Goal: Task Accomplishment & Management: Manage account settings

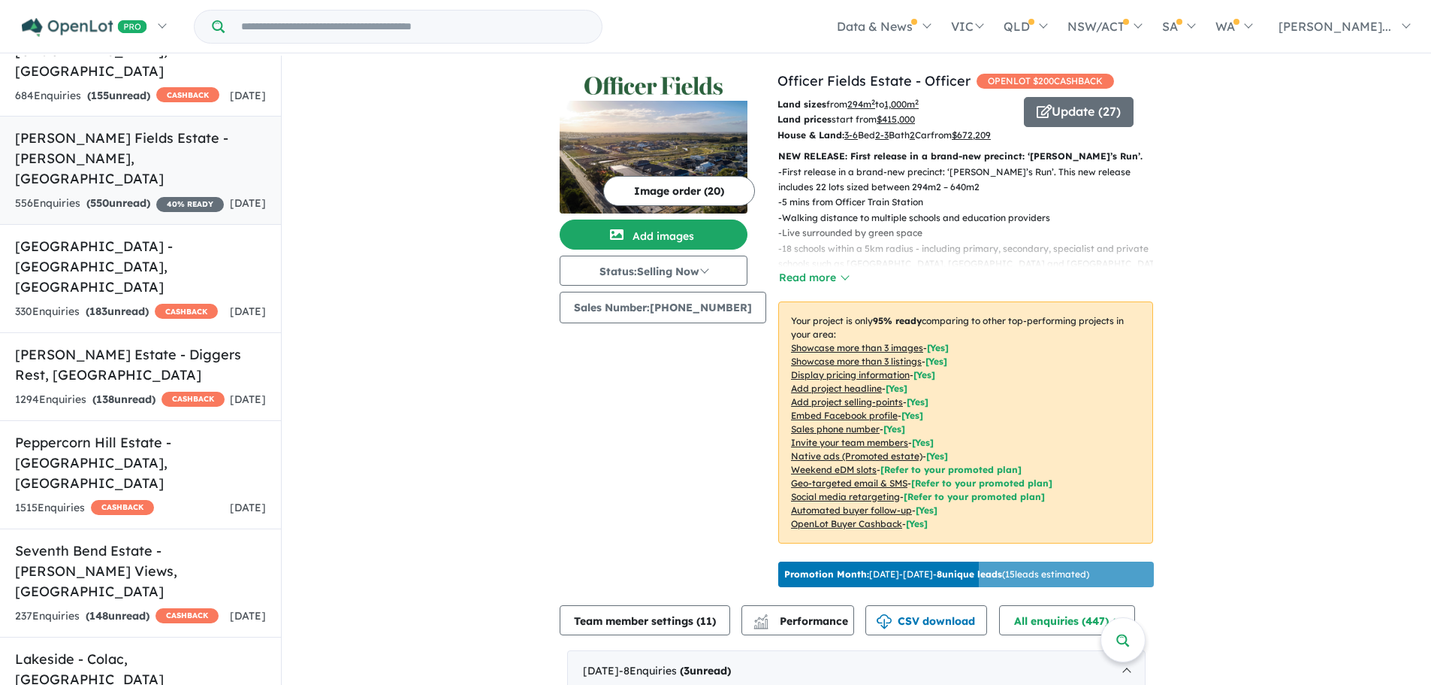
scroll to position [1277, 0]
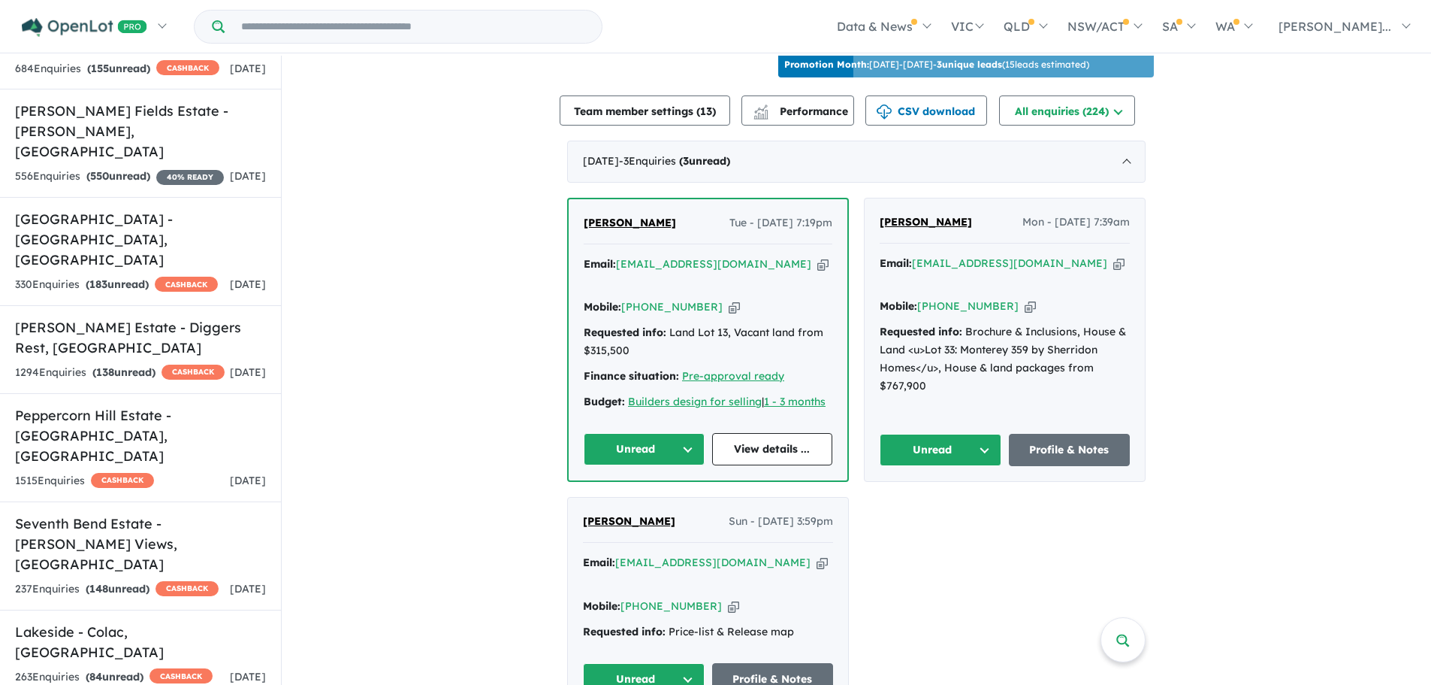
scroll to position [601, 0]
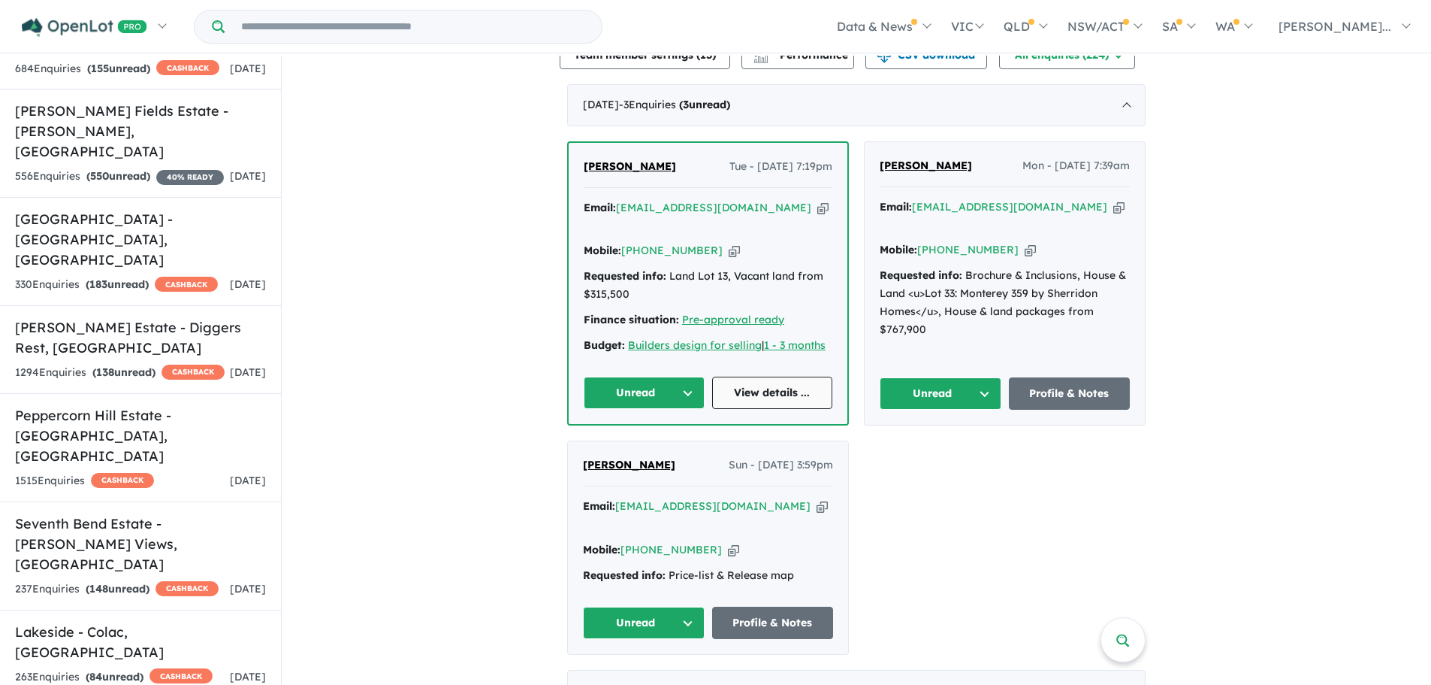
click at [760, 376] on link "View details ..." at bounding box center [772, 392] width 121 height 32
